Goal: Task Accomplishment & Management: Manage account settings

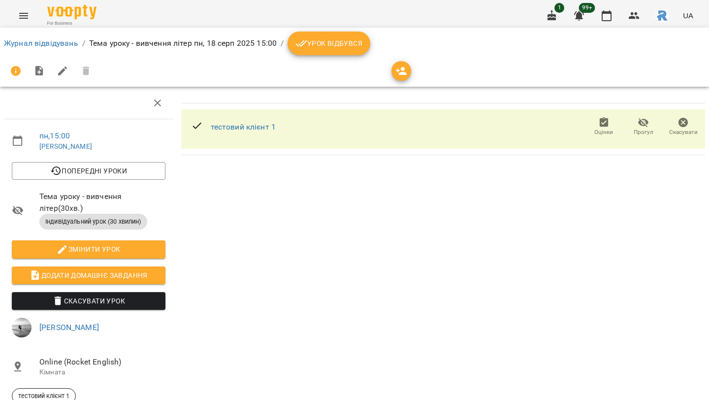
click at [37, 70] on icon "button" at bounding box center [39, 71] width 8 height 10
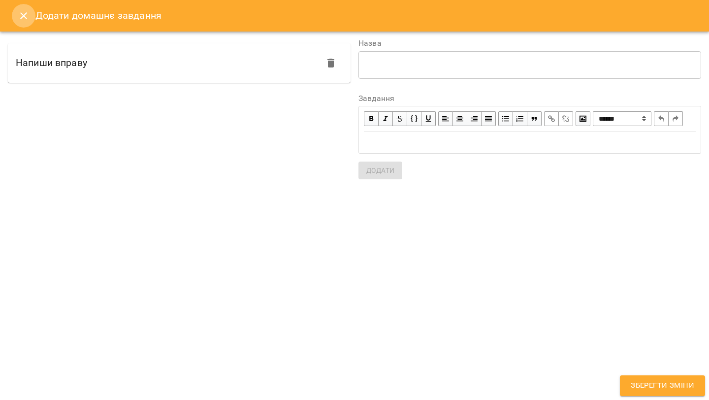
click at [23, 21] on icon "Close" at bounding box center [24, 16] width 12 height 12
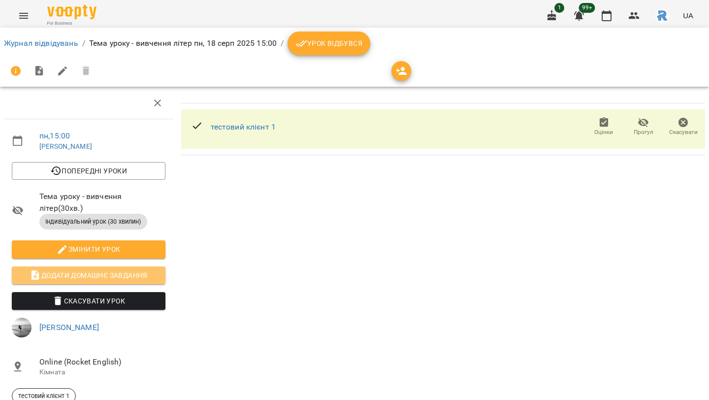
click at [69, 270] on span "Додати домашнє завдання" at bounding box center [89, 275] width 138 height 12
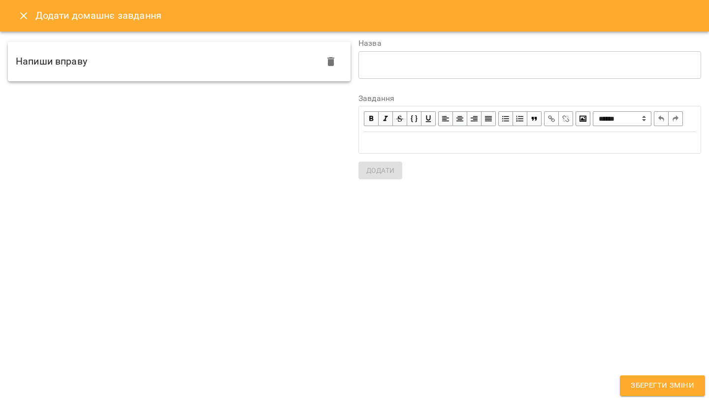
click at [157, 66] on div "Напиши вправу" at bounding box center [179, 61] width 343 height 39
type textarea "**********"
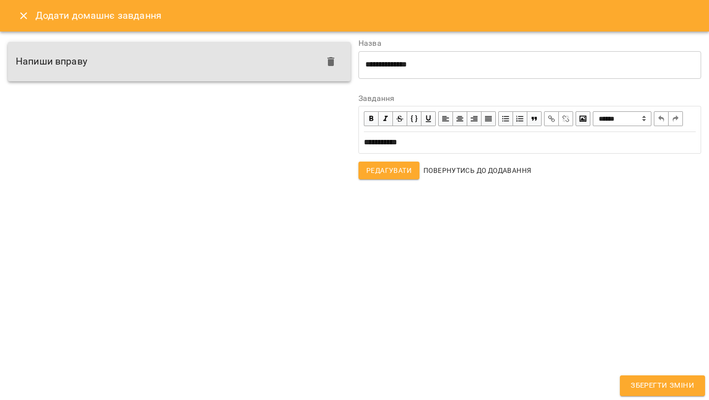
click at [587, 116] on span "button" at bounding box center [582, 118] width 11 height 11
click at [21, 10] on icon "Close" at bounding box center [24, 16] width 12 height 12
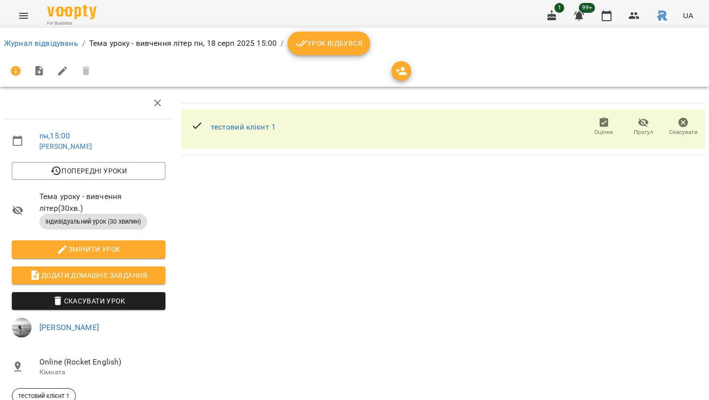
click at [60, 79] on button "button" at bounding box center [63, 71] width 24 height 24
select select "**********"
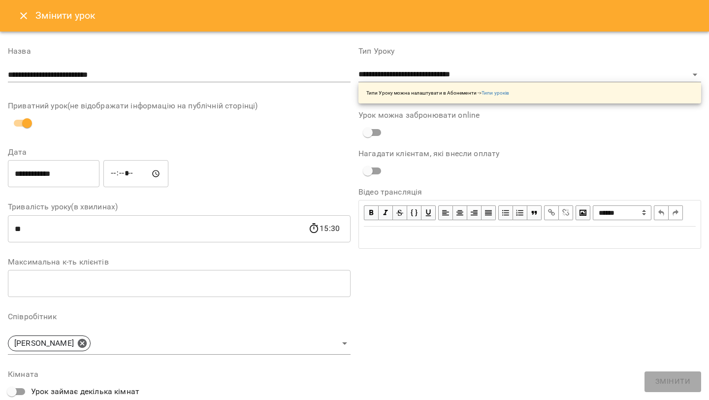
click at [25, 5] on button "Close" at bounding box center [24, 16] width 24 height 24
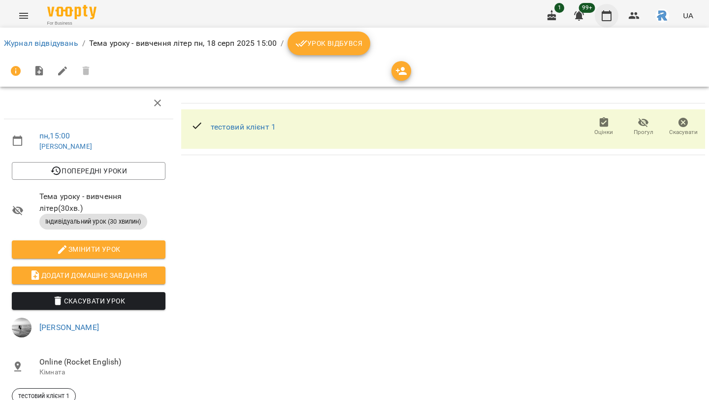
click at [609, 17] on icon "button" at bounding box center [606, 16] width 12 height 12
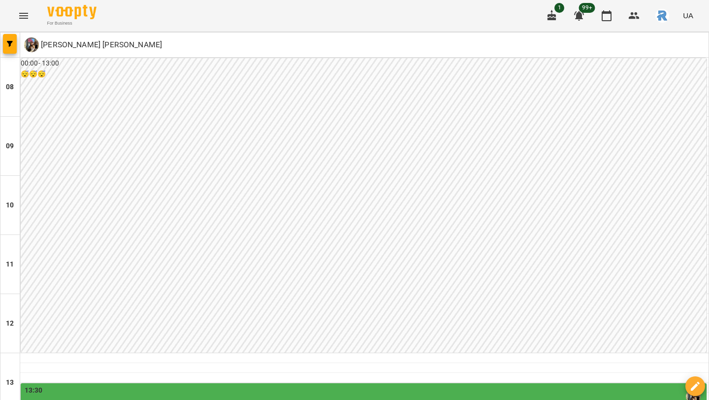
scroll to position [302, 0]
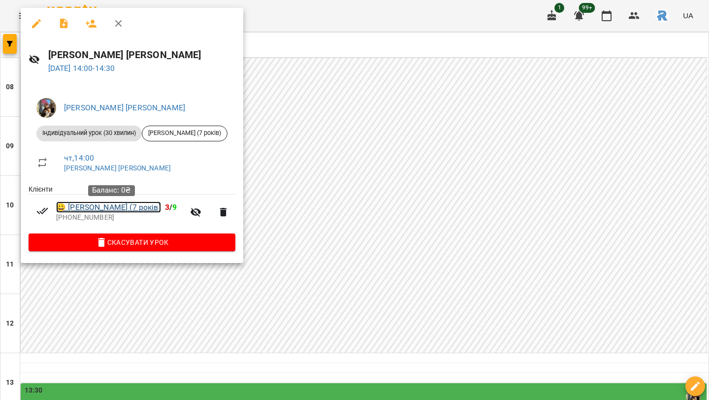
click at [104, 208] on link "😀 Михайло Рогачко (7 років)" at bounding box center [108, 207] width 105 height 12
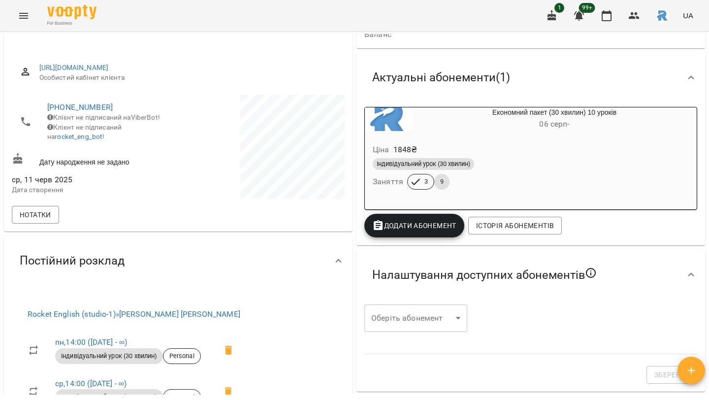
scroll to position [82, 0]
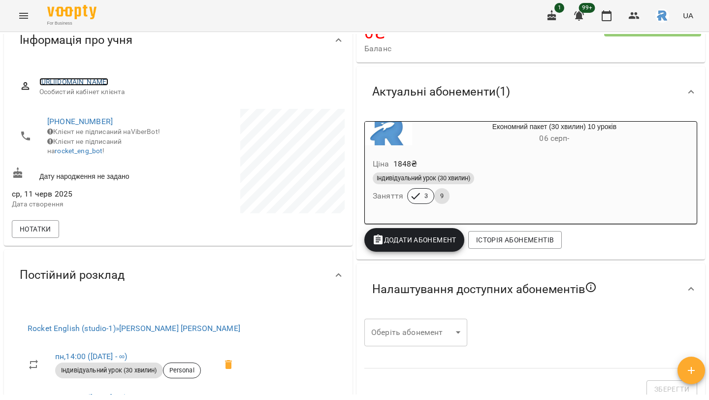
click at [109, 78] on link "https://www.voopty.com.ua/client/65de5cb0150aa0cf43303a9f/68490bec07dcf6fbcb731…" at bounding box center [73, 82] width 69 height 8
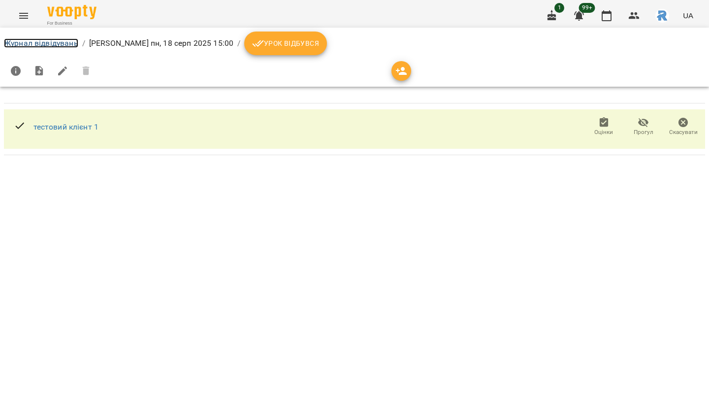
click at [56, 46] on link "Журнал відвідувань" at bounding box center [41, 42] width 74 height 9
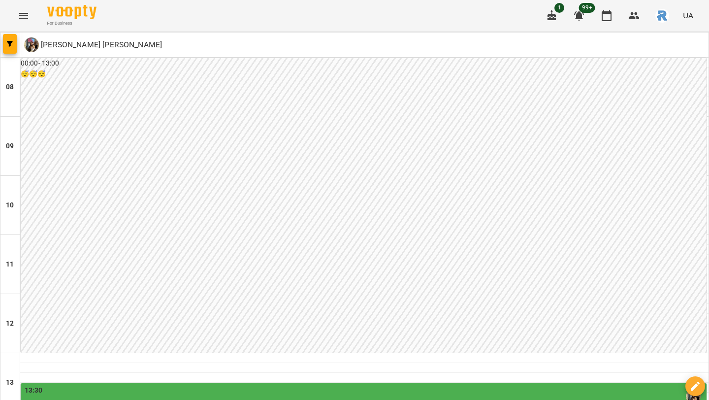
scroll to position [350, 0]
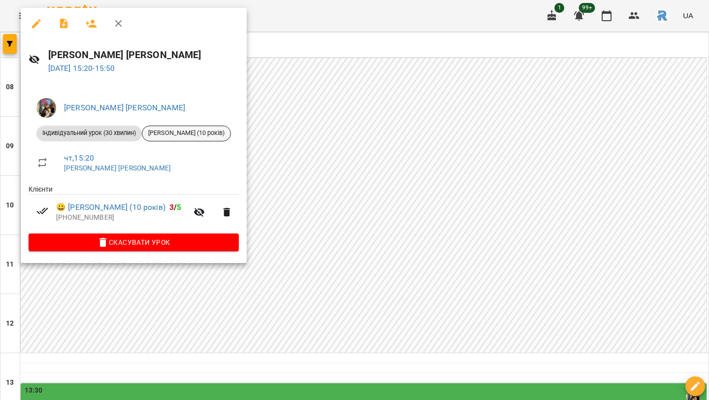
click at [169, 136] on span "[PERSON_NAME] (10 років)" at bounding box center [186, 132] width 88 height 9
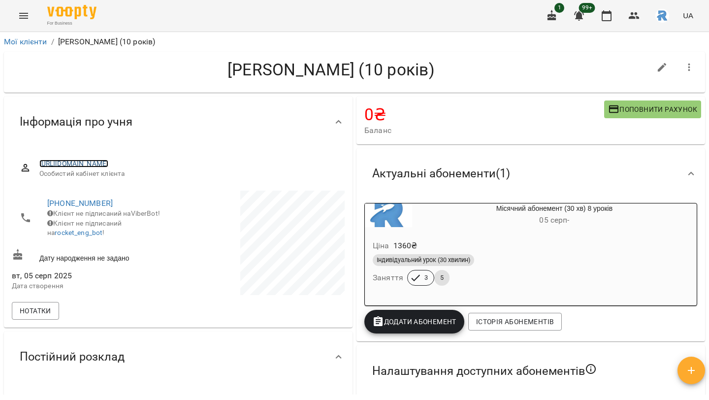
click at [109, 161] on link "[URL][DOMAIN_NAME]" at bounding box center [73, 163] width 69 height 8
